Goal: Information Seeking & Learning: Learn about a topic

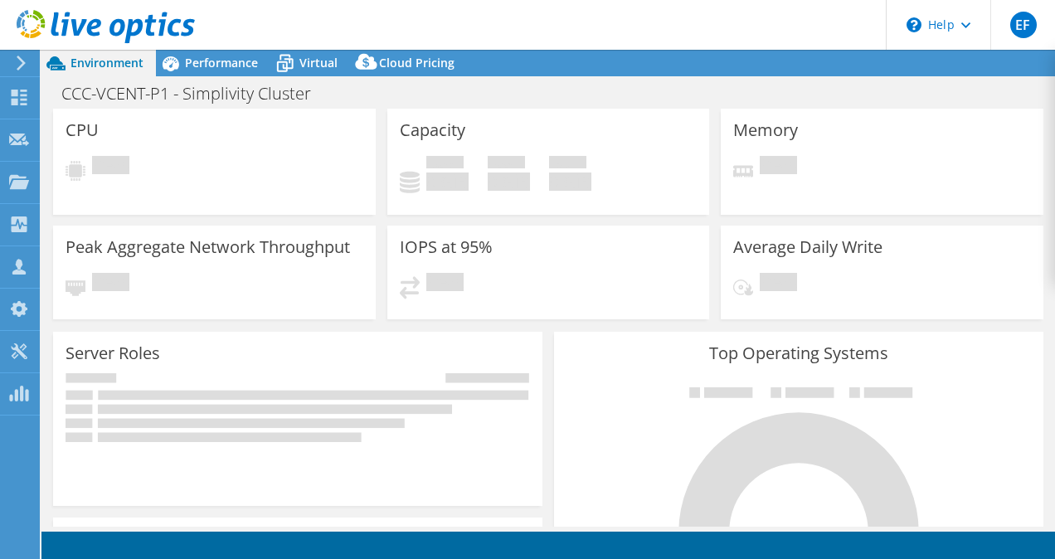
select select "USD"
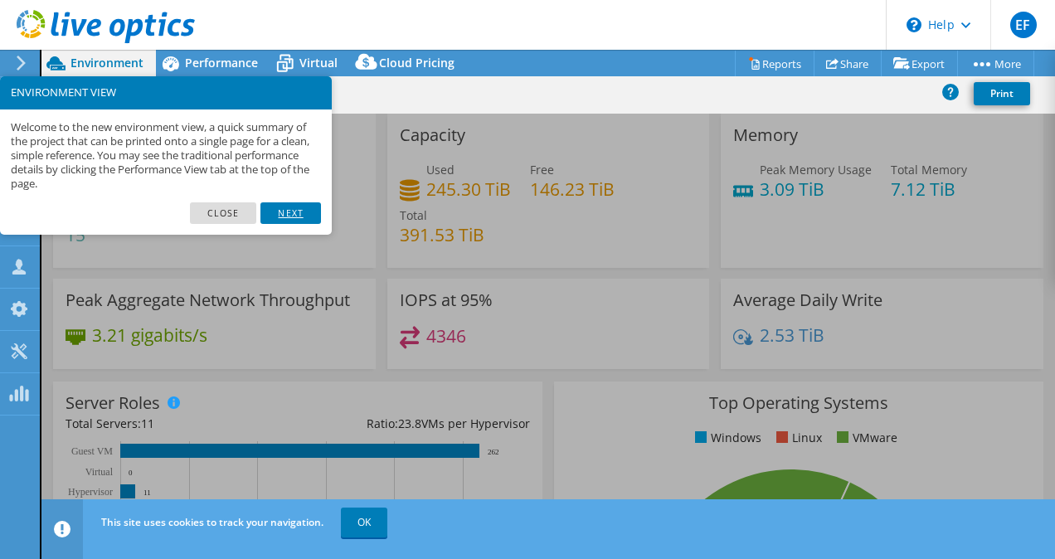
click at [303, 216] on link "Next" at bounding box center [290, 213] width 60 height 22
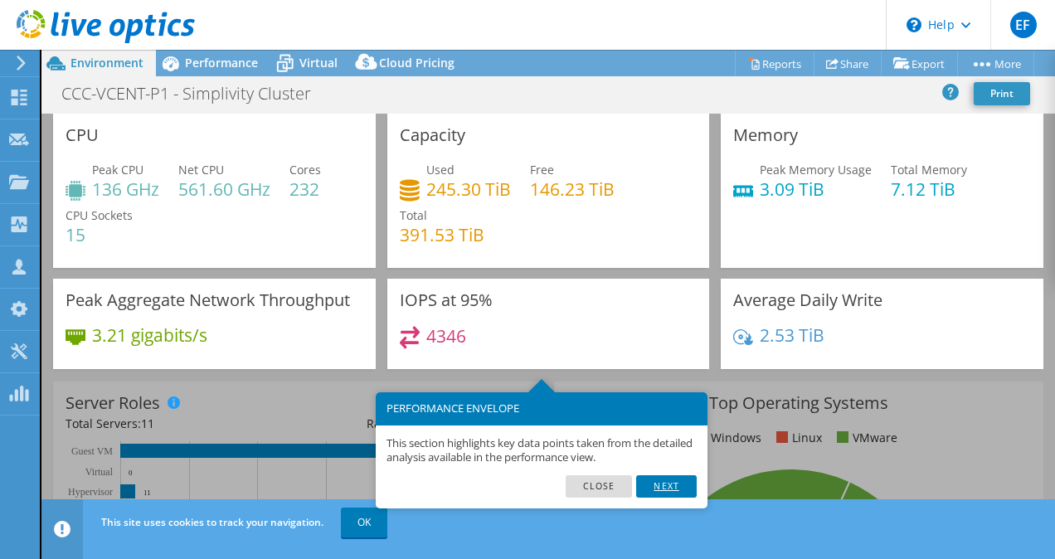
click at [677, 484] on link "Next" at bounding box center [666, 486] width 60 height 22
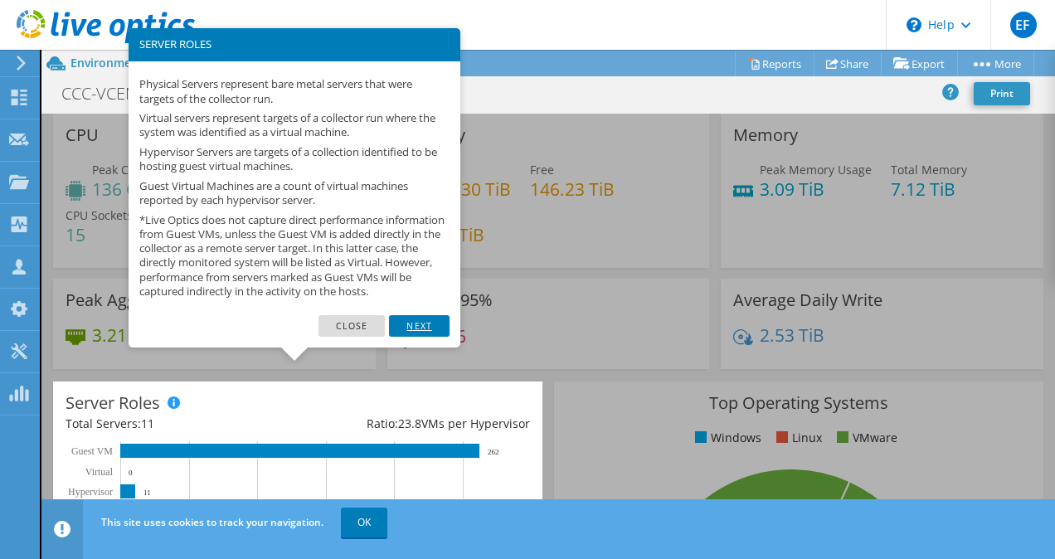
click at [420, 337] on link "Next" at bounding box center [419, 326] width 60 height 22
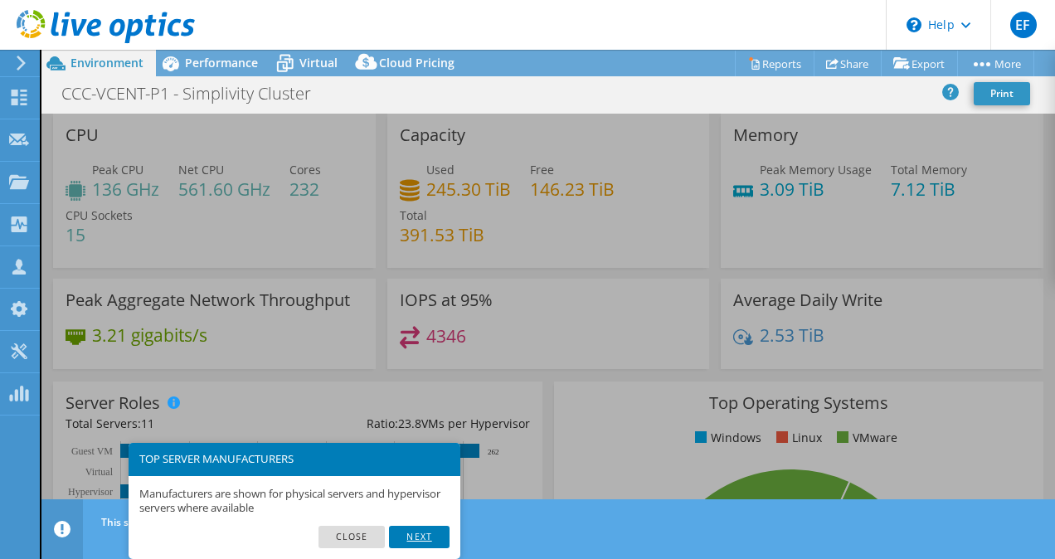
click at [411, 544] on link "Next" at bounding box center [419, 537] width 60 height 22
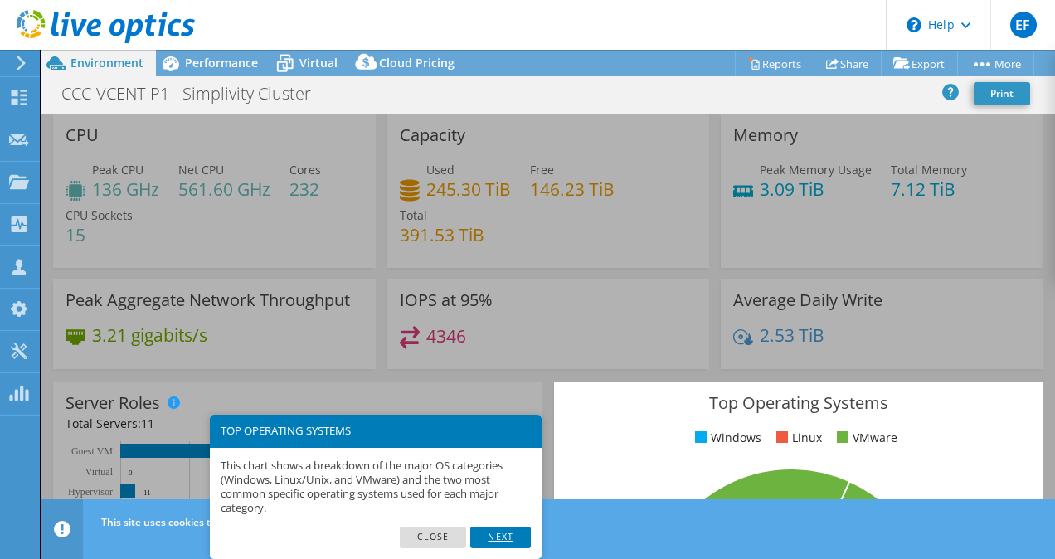
click at [504, 531] on link "Next" at bounding box center [500, 538] width 60 height 22
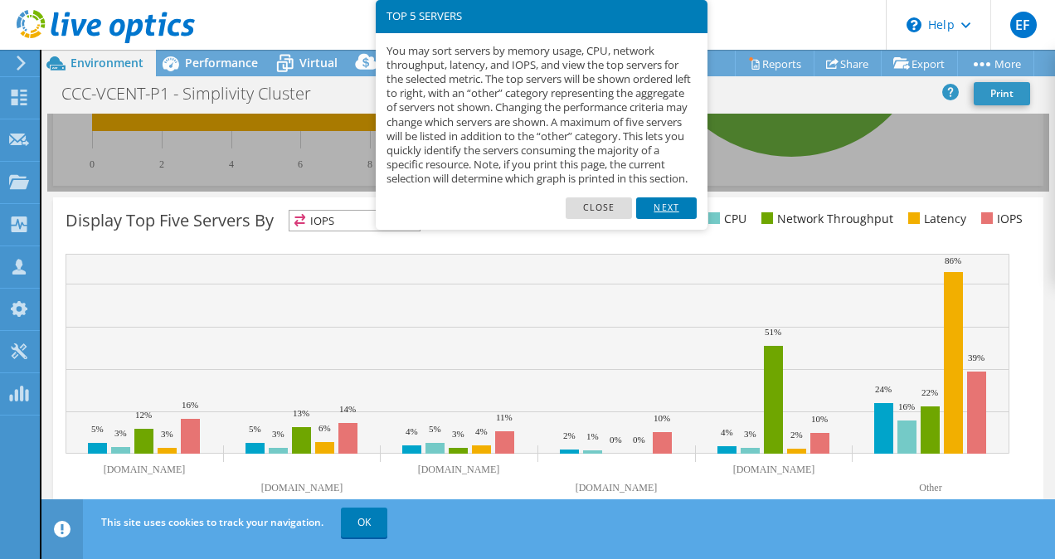
click at [664, 213] on link "Next" at bounding box center [666, 208] width 60 height 22
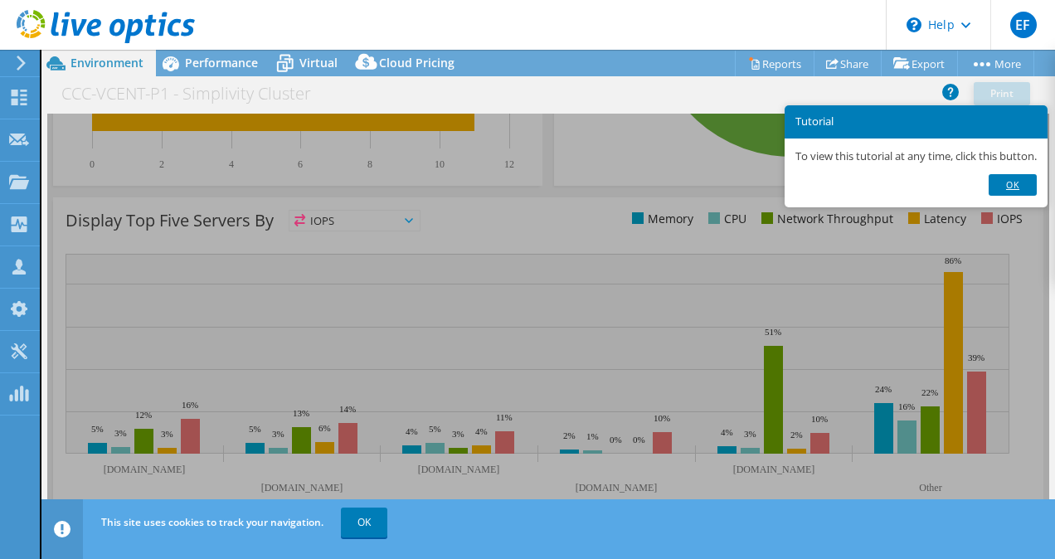
click at [1002, 182] on link "Ok" at bounding box center [1013, 185] width 48 height 22
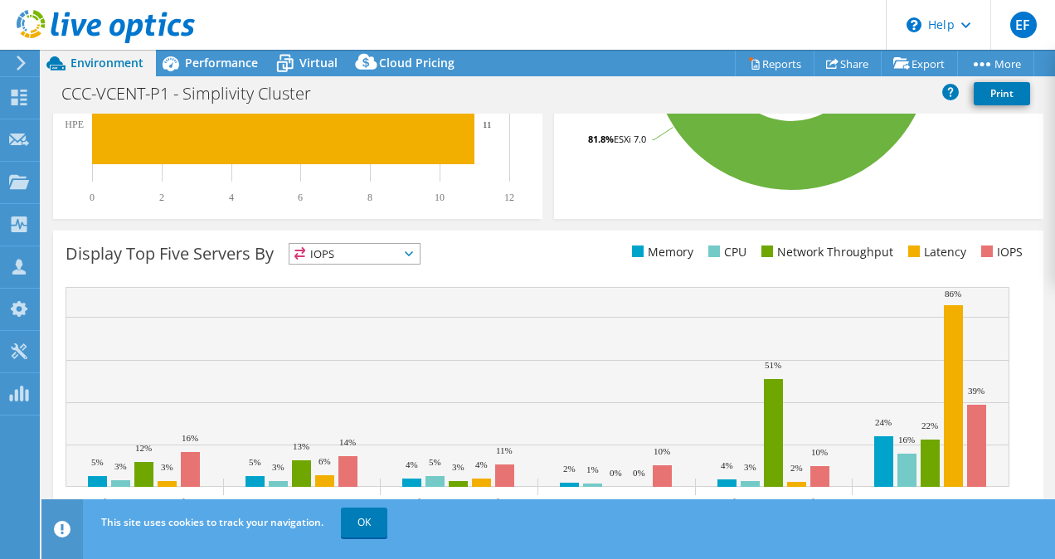
scroll to position [569, 0]
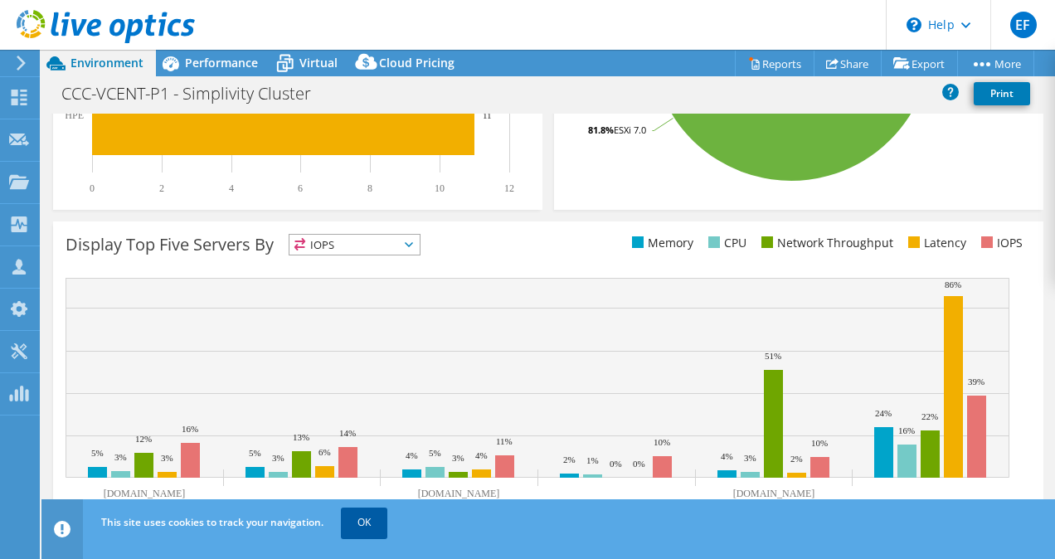
click at [367, 521] on link "OK" at bounding box center [364, 523] width 46 height 30
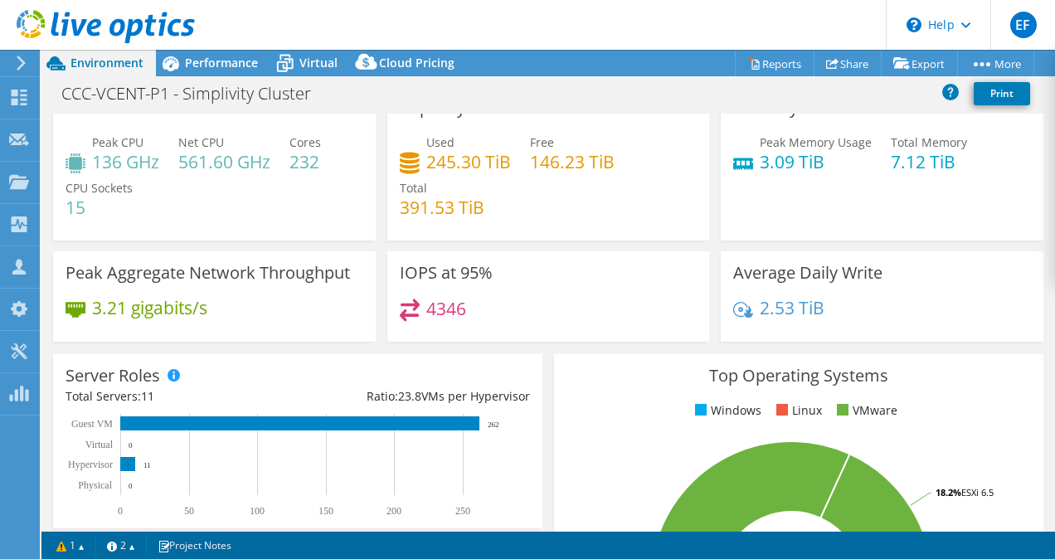
scroll to position [0, 0]
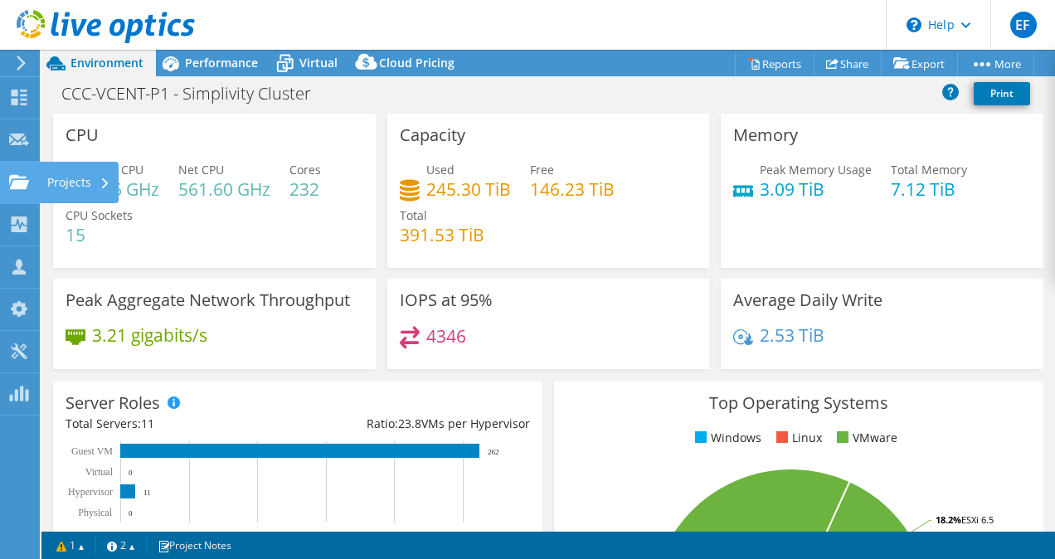
click at [17, 181] on use at bounding box center [19, 181] width 20 height 14
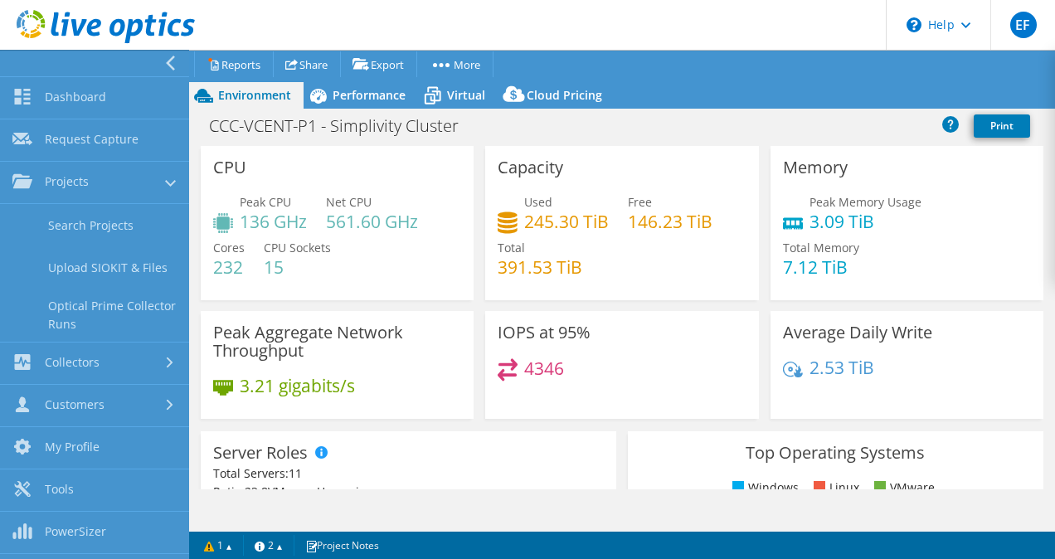
click at [174, 60] on icon at bounding box center [170, 63] width 12 height 15
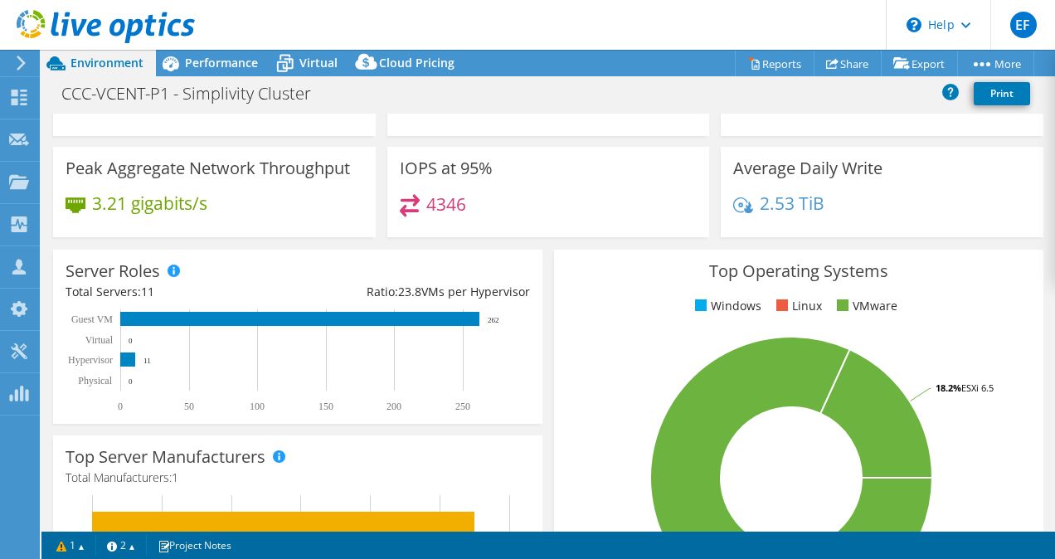
scroll to position [134, 0]
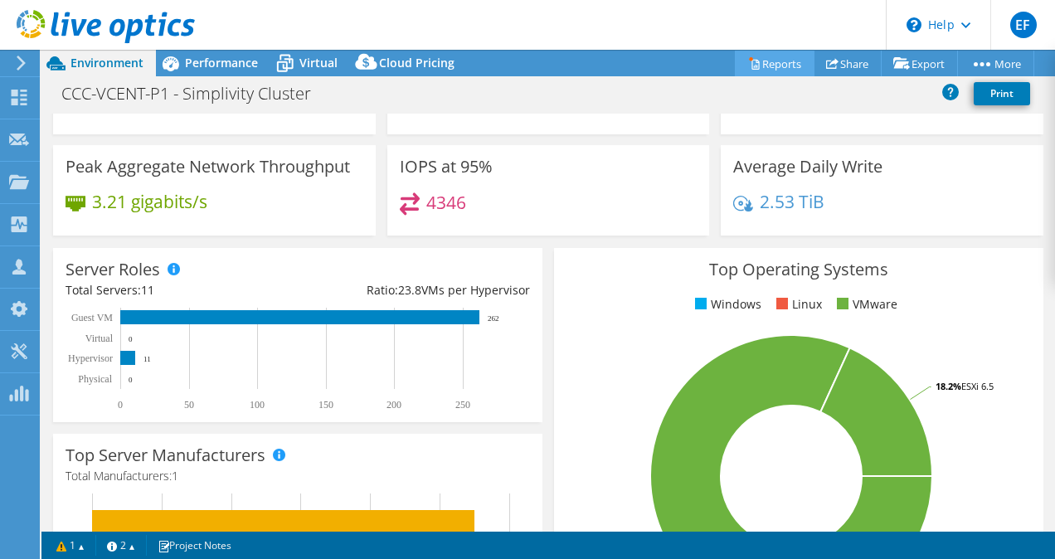
click at [763, 64] on link "Reports" at bounding box center [775, 64] width 80 height 26
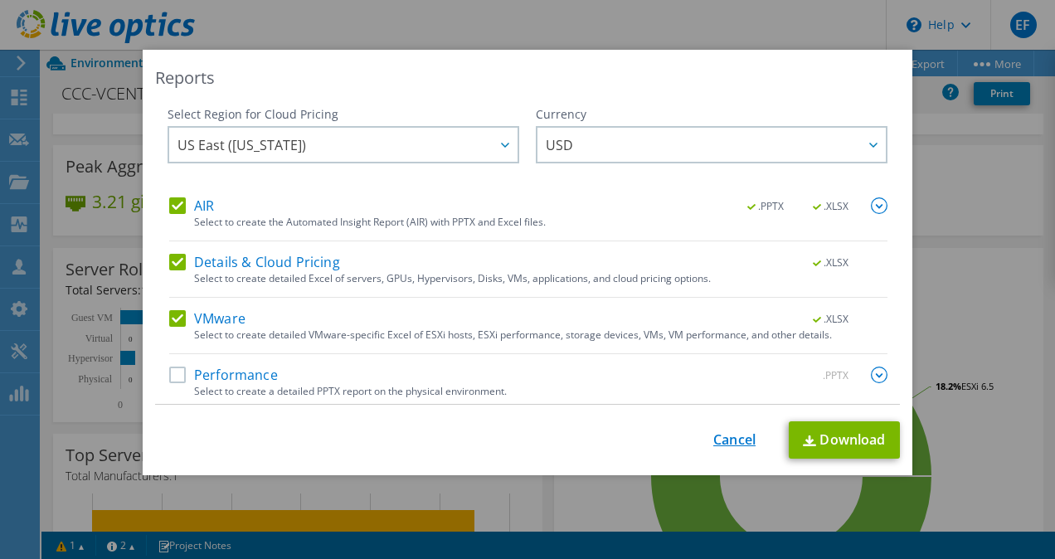
click at [728, 437] on link "Cancel" at bounding box center [734, 440] width 42 height 16
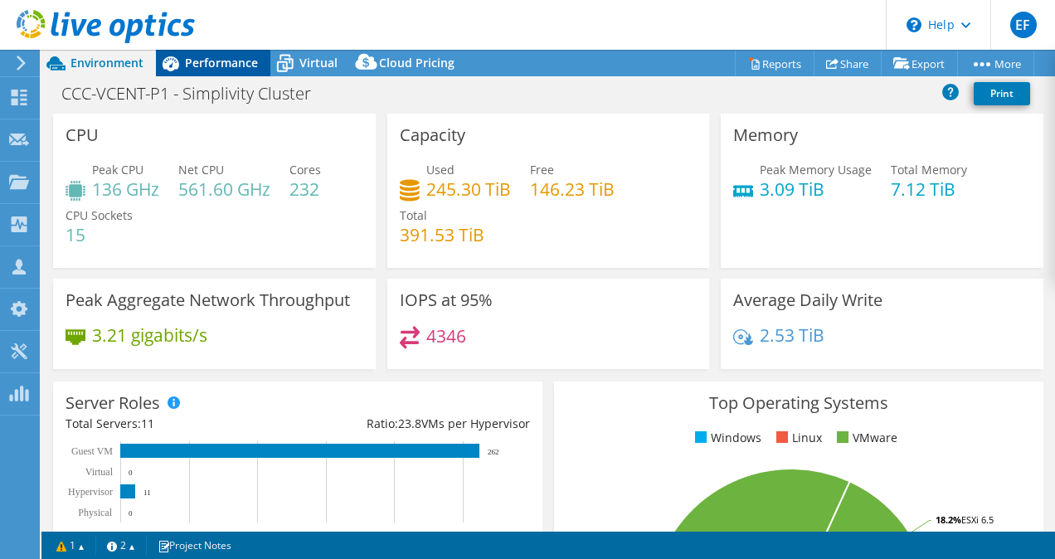
click at [224, 63] on span "Performance" at bounding box center [221, 63] width 73 height 16
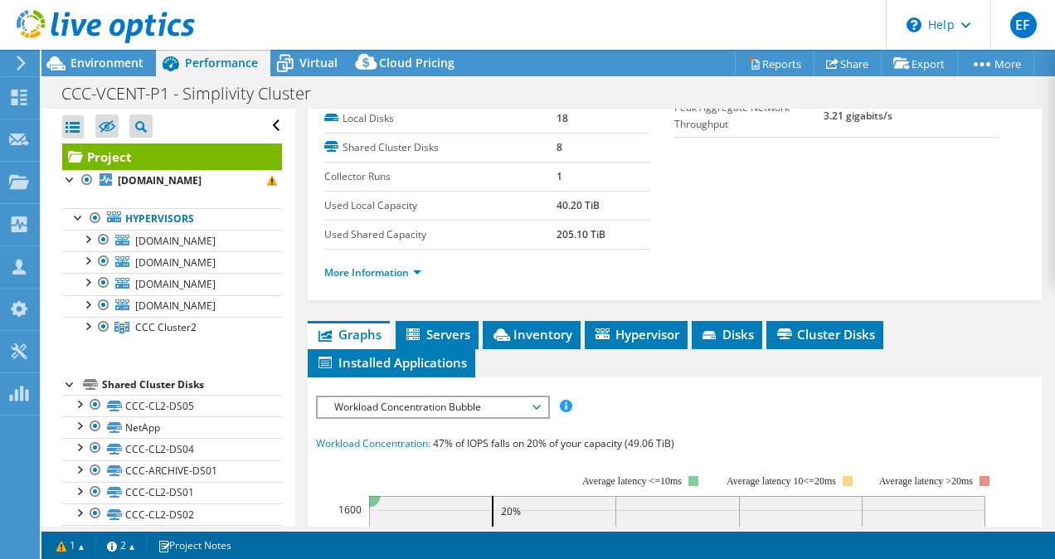
scroll to position [113, 0]
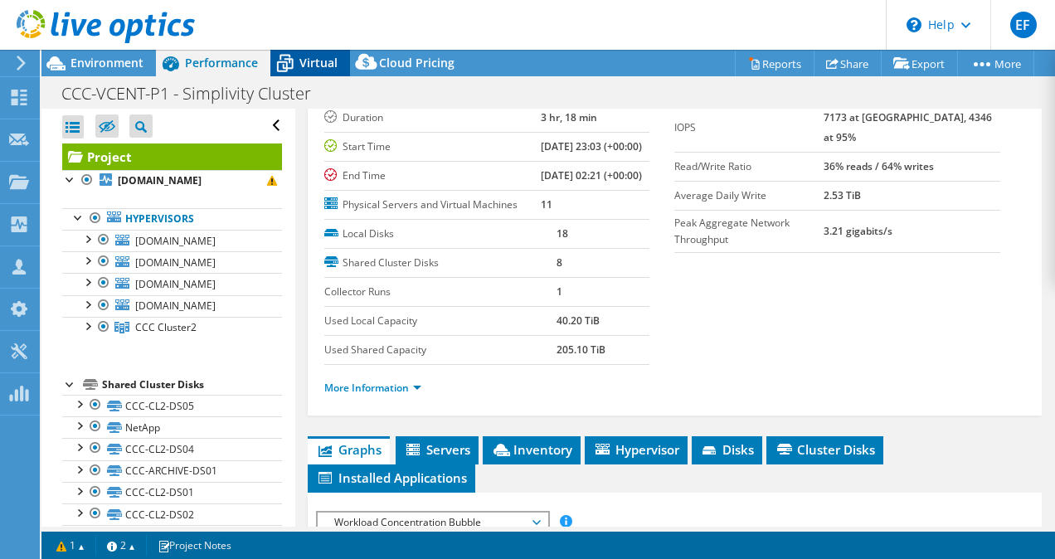
click at [301, 61] on span "Virtual" at bounding box center [318, 63] width 38 height 16
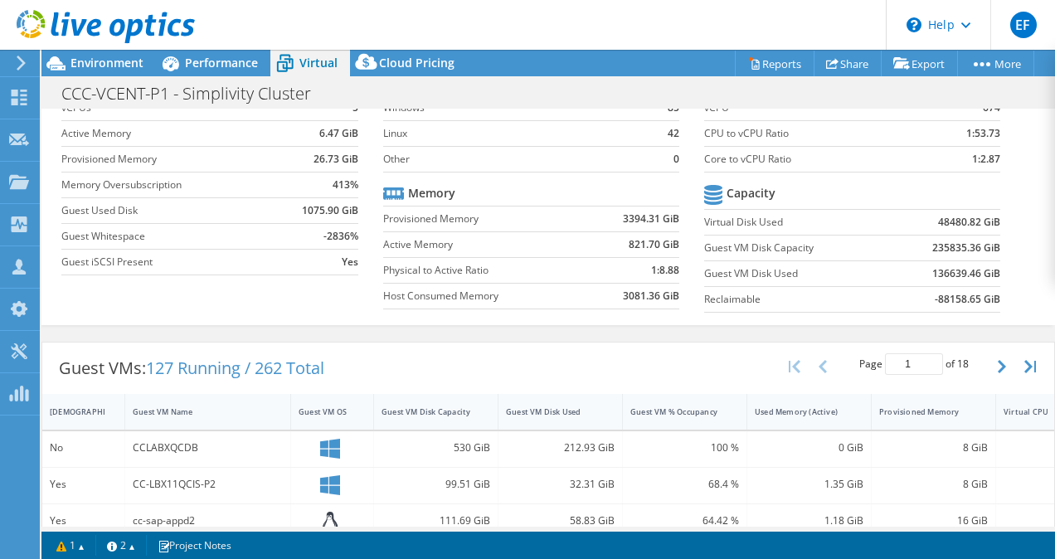
scroll to position [0, 0]
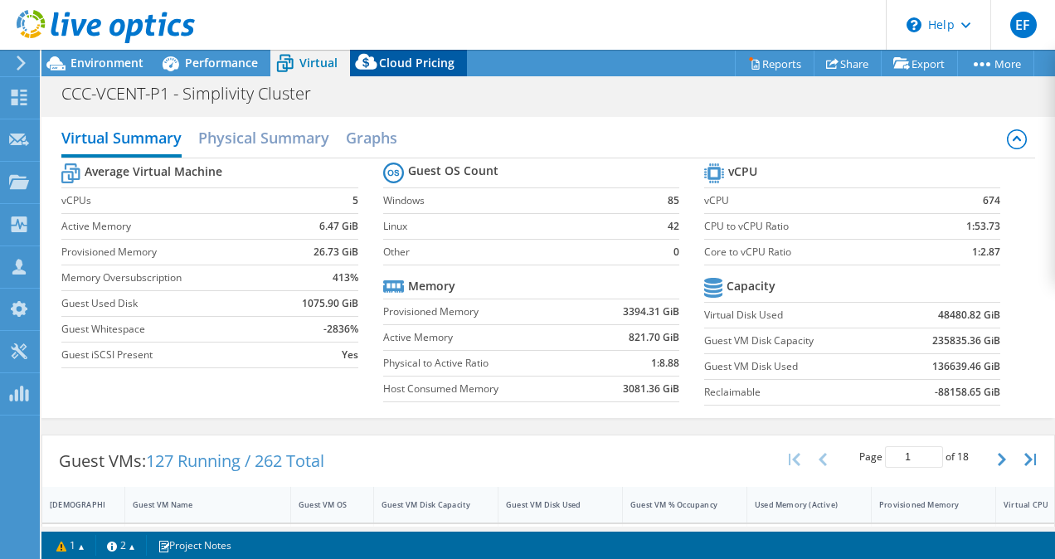
click at [392, 66] on span "Cloud Pricing" at bounding box center [416, 63] width 75 height 16
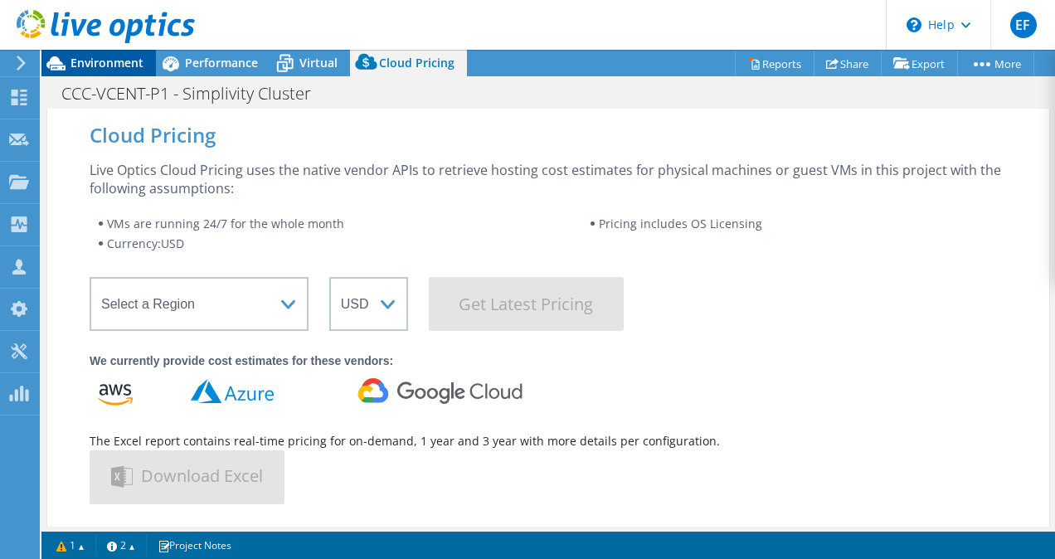
click at [98, 71] on div "Environment" at bounding box center [98, 63] width 114 height 27
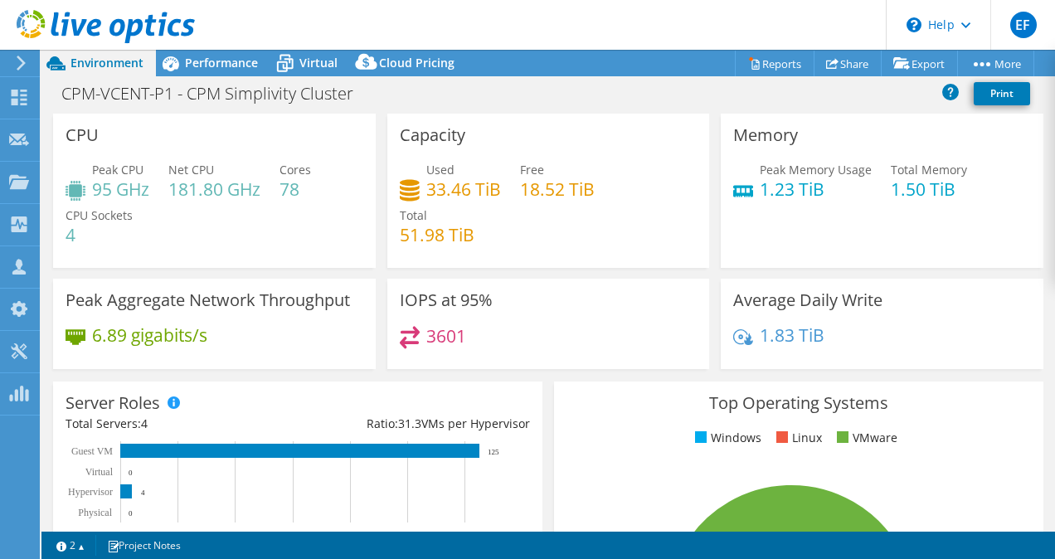
select select "USD"
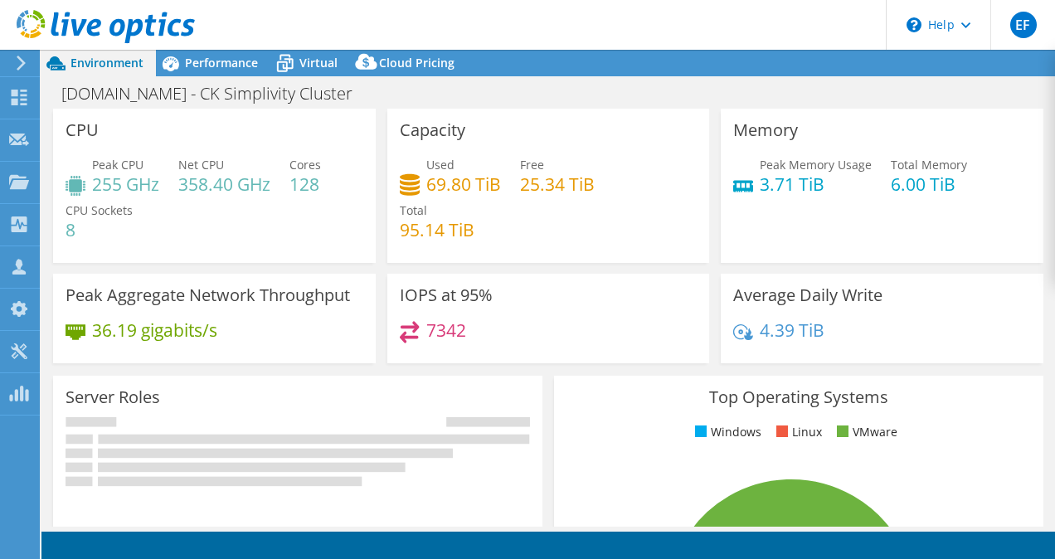
select select "USD"
